Goal: Transaction & Acquisition: Subscribe to service/newsletter

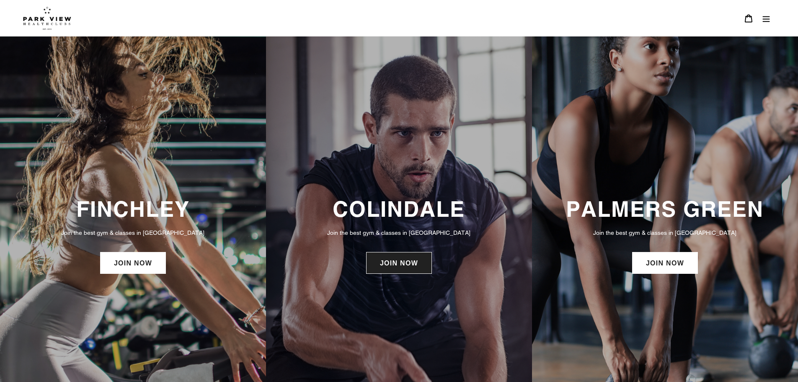
drag, startPoint x: 0, startPoint y: 0, endPoint x: 391, endPoint y: 266, distance: 472.8
click at [391, 266] on link "JOIN NOW" at bounding box center [399, 263] width 66 height 22
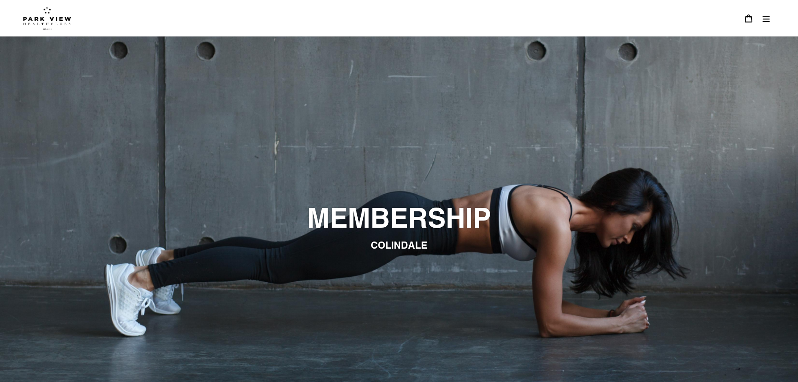
click at [764, 21] on icon "Menu" at bounding box center [766, 19] width 7 height 6
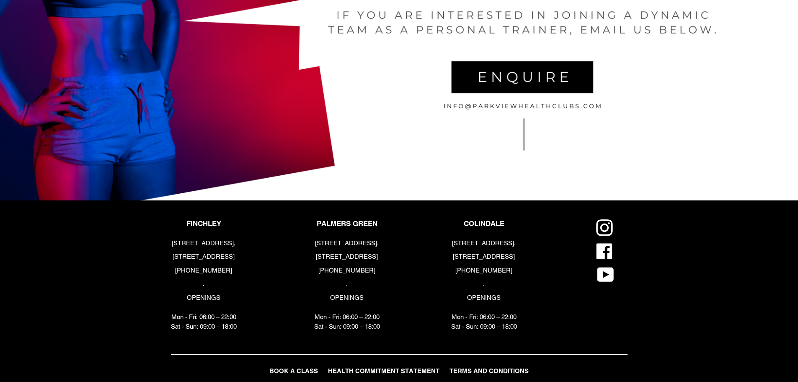
scroll to position [1928, 0]
